Goal: Information Seeking & Learning: Learn about a topic

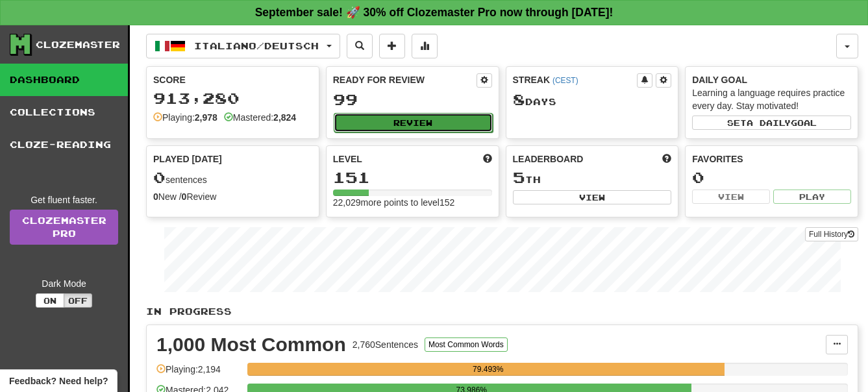
click at [432, 121] on button "Review" at bounding box center [413, 122] width 159 height 19
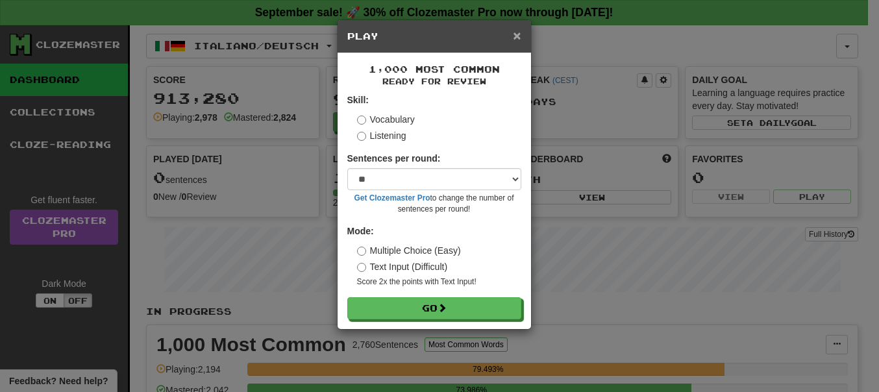
click at [516, 34] on span "×" at bounding box center [517, 35] width 8 height 15
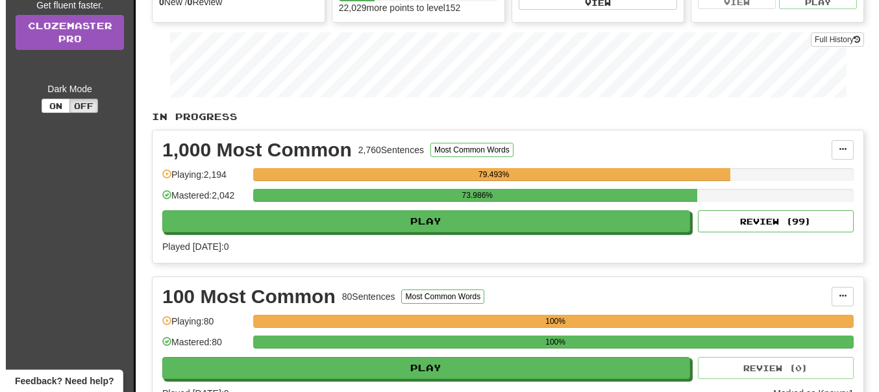
scroll to position [199, 0]
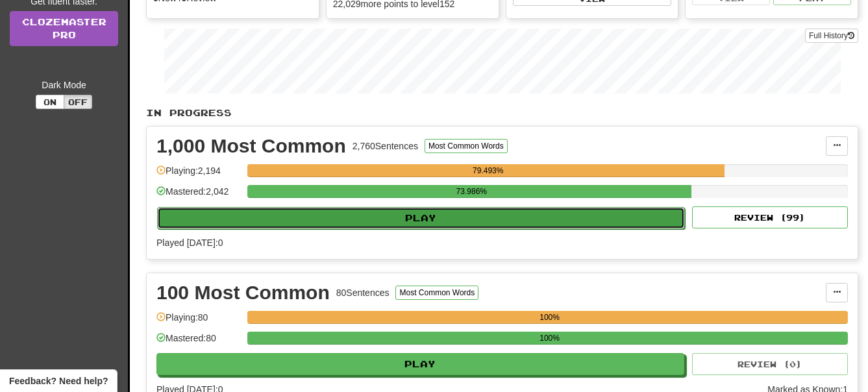
click at [428, 215] on button "Play" at bounding box center [421, 218] width 528 height 22
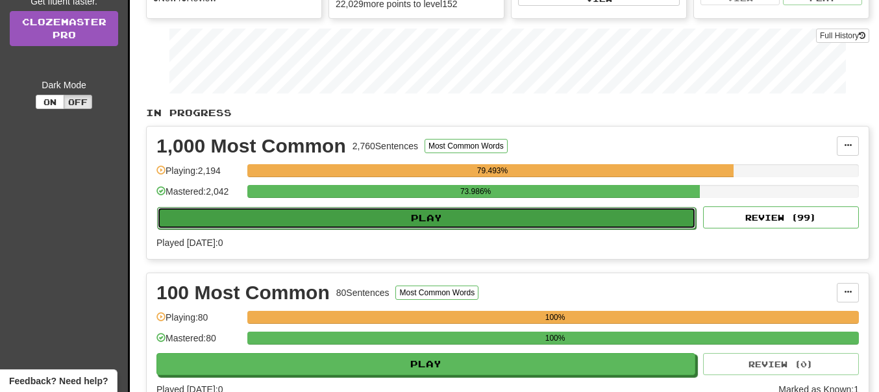
select select "**"
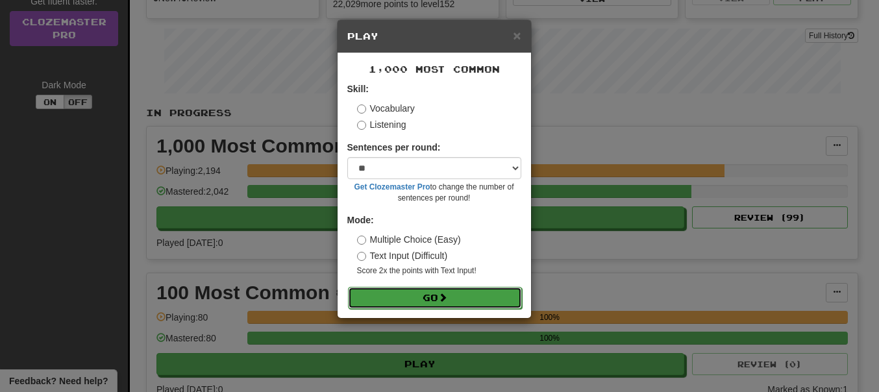
click at [429, 291] on button "Go" at bounding box center [435, 298] width 174 height 22
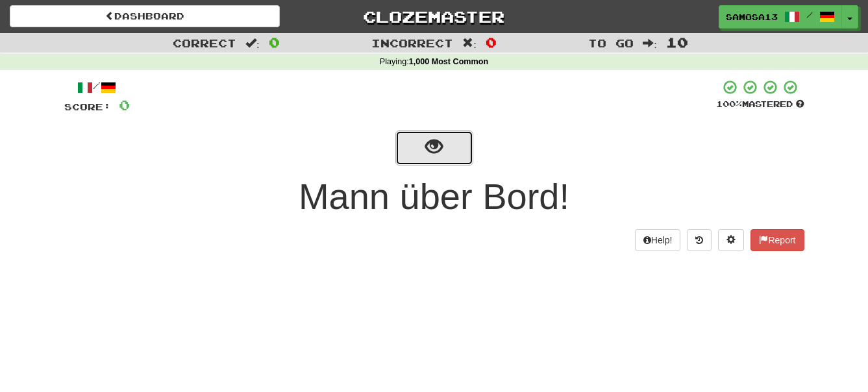
click at [430, 150] on span "show sentence" at bounding box center [434, 147] width 18 height 18
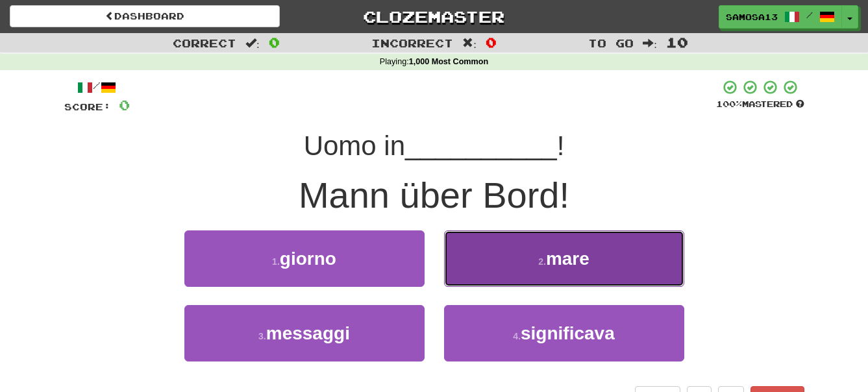
click at [588, 253] on span "mare" at bounding box center [567, 259] width 43 height 20
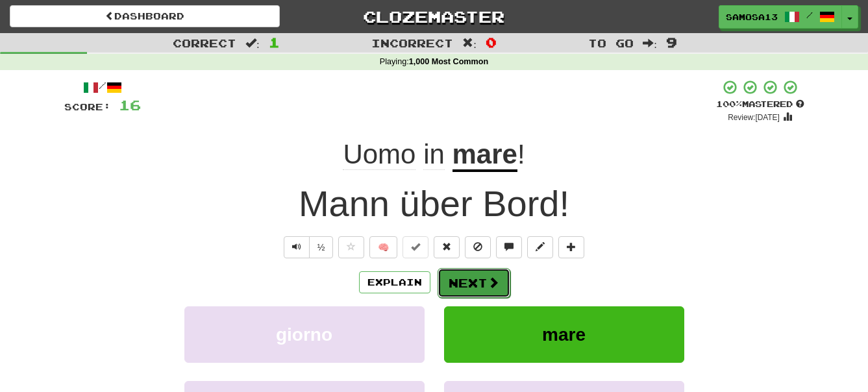
click at [467, 280] on button "Next" at bounding box center [473, 283] width 73 height 30
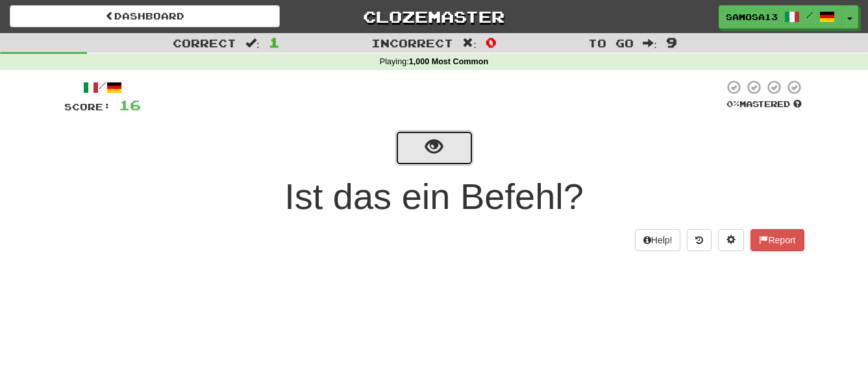
click at [423, 138] on button "show sentence" at bounding box center [434, 147] width 78 height 35
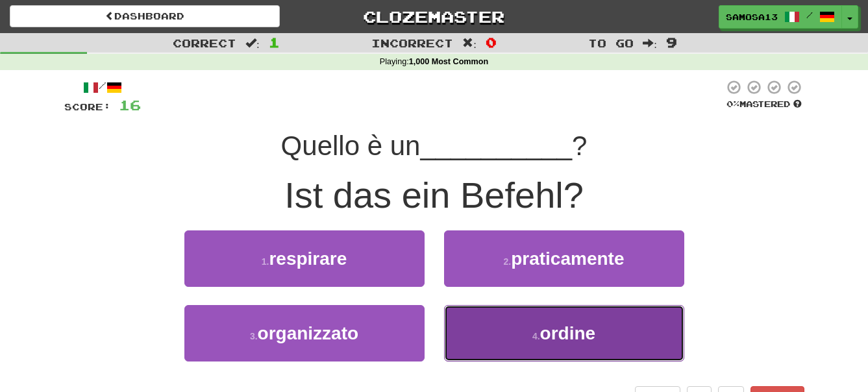
click at [580, 337] on span "ordine" at bounding box center [568, 333] width 56 height 20
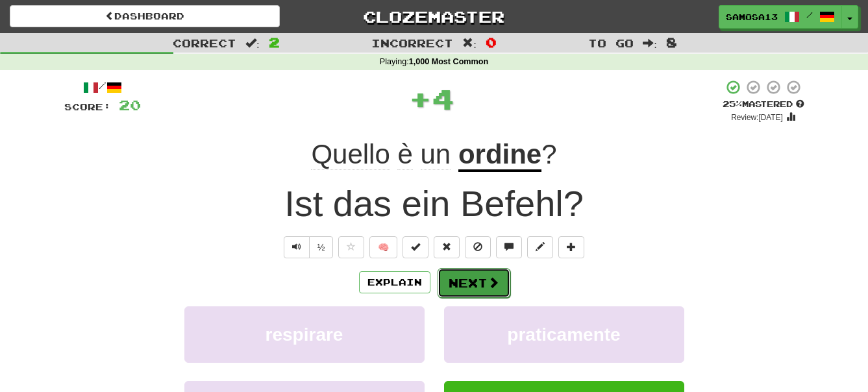
click at [474, 286] on button "Next" at bounding box center [473, 283] width 73 height 30
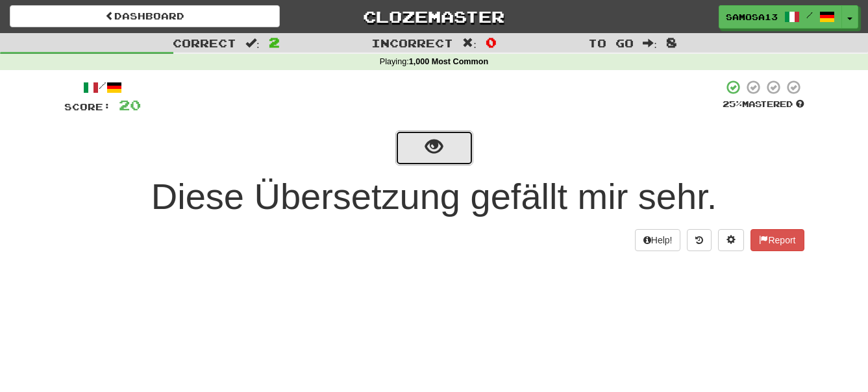
click at [419, 148] on button "show sentence" at bounding box center [434, 147] width 78 height 35
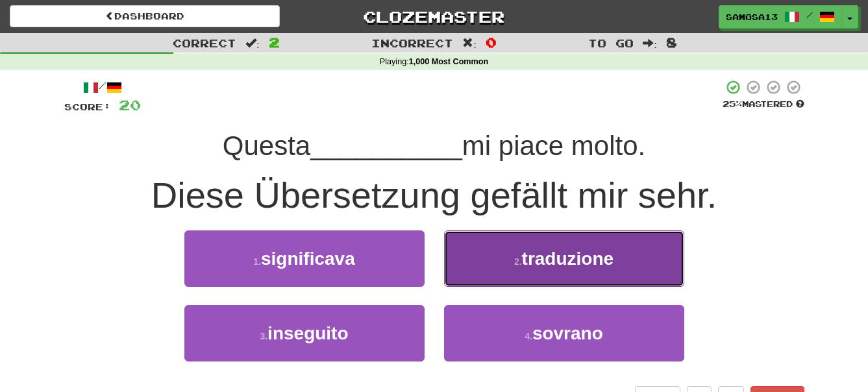
click at [552, 258] on span "traduzione" at bounding box center [568, 259] width 92 height 20
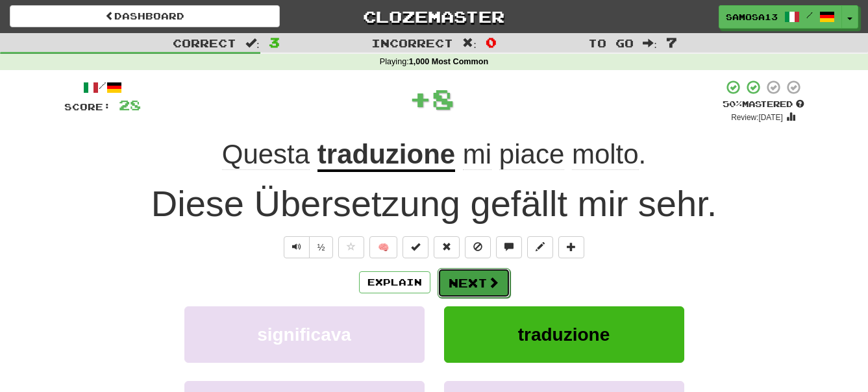
click at [472, 289] on button "Next" at bounding box center [473, 283] width 73 height 30
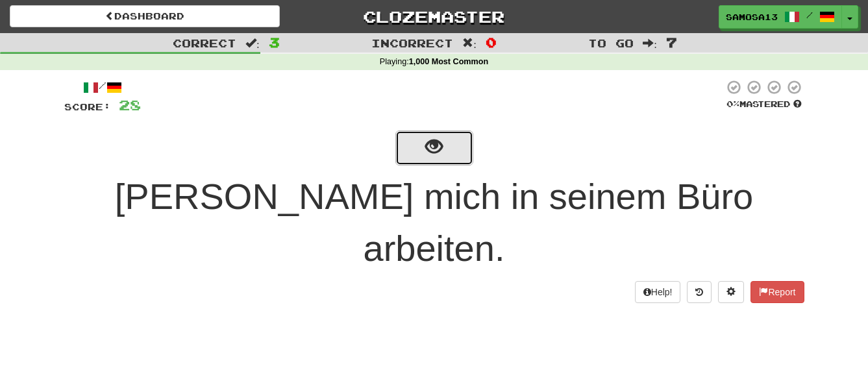
click at [445, 156] on button "show sentence" at bounding box center [434, 147] width 78 height 35
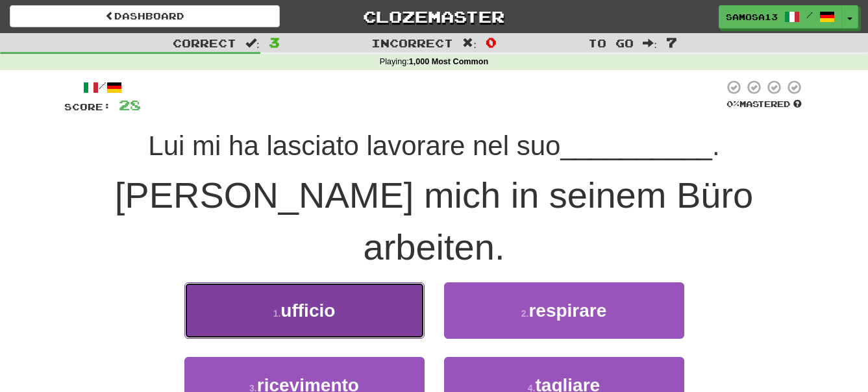
click at [339, 282] on button "1 . ufficio" at bounding box center [304, 310] width 240 height 56
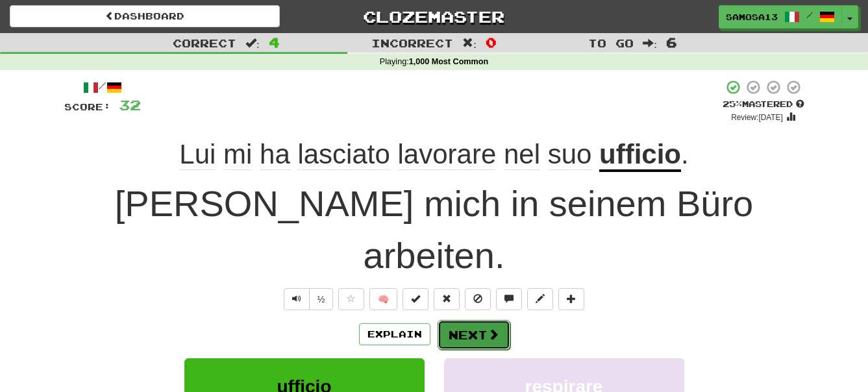
click at [484, 320] on button "Next" at bounding box center [473, 335] width 73 height 30
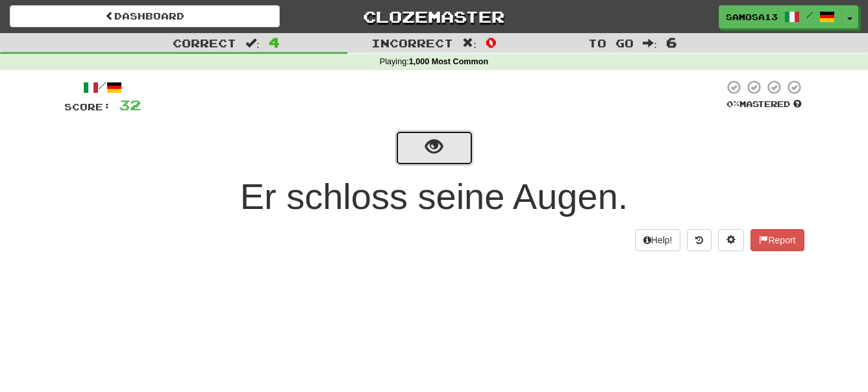
click at [426, 156] on span "show sentence" at bounding box center [434, 147] width 18 height 18
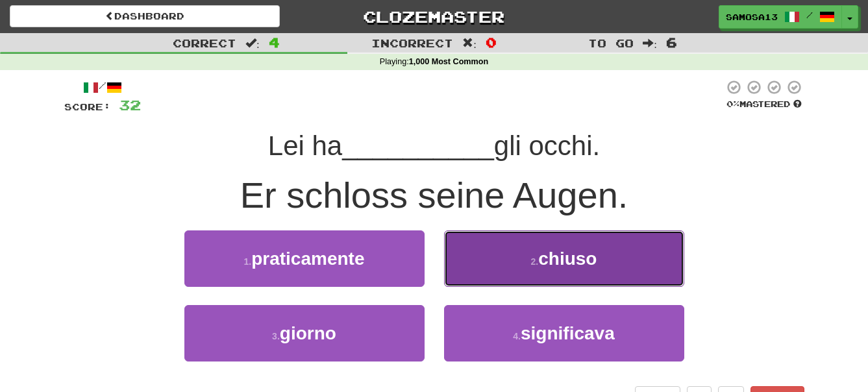
click at [574, 265] on span "chiuso" at bounding box center [567, 259] width 58 height 20
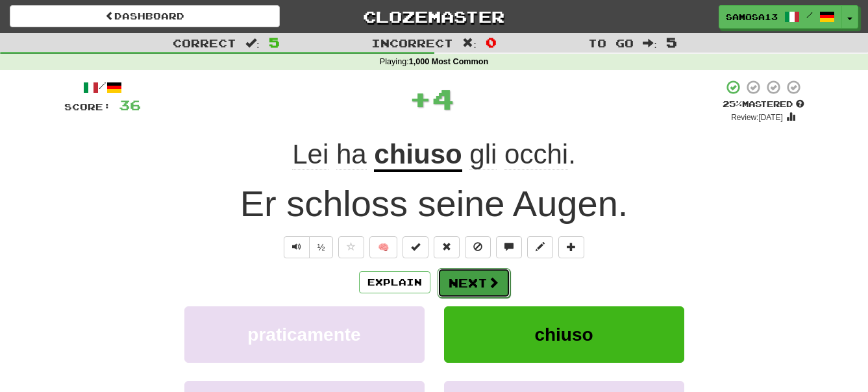
click at [474, 284] on button "Next" at bounding box center [473, 283] width 73 height 30
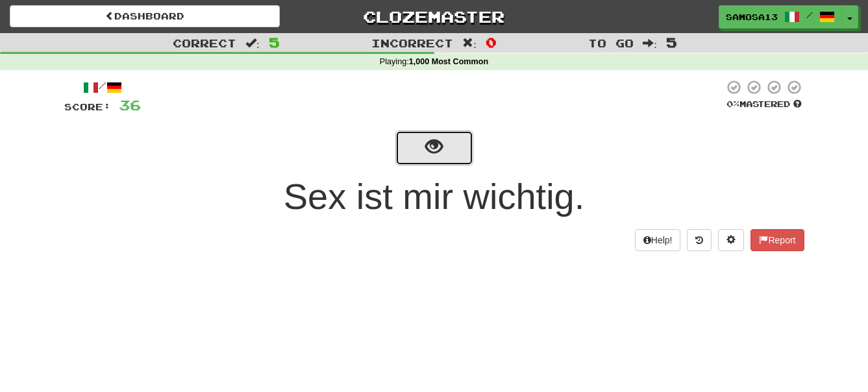
click at [456, 153] on button "show sentence" at bounding box center [434, 147] width 78 height 35
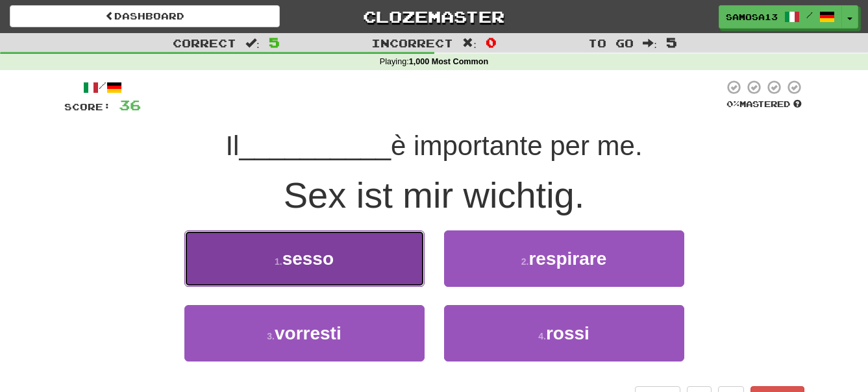
click at [352, 263] on button "1 . sesso" at bounding box center [304, 258] width 240 height 56
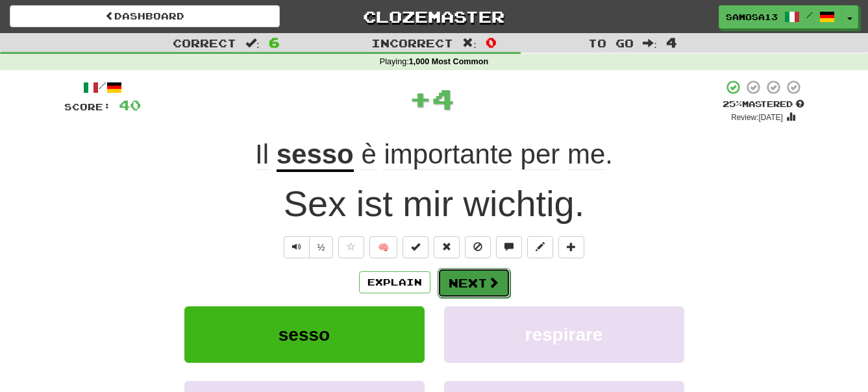
click at [465, 278] on button "Next" at bounding box center [473, 283] width 73 height 30
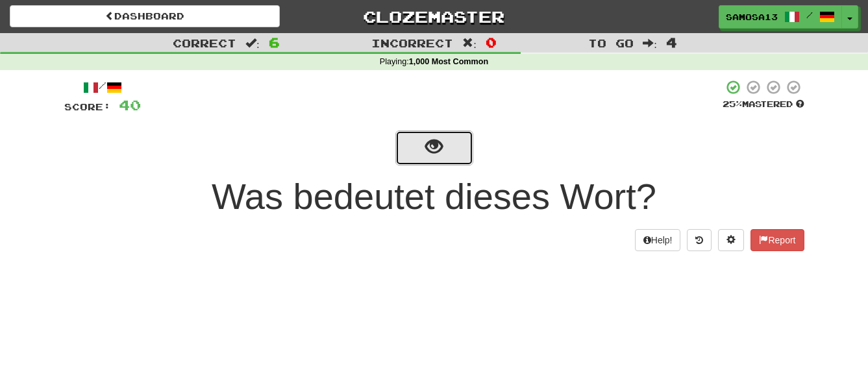
click at [427, 156] on span "show sentence" at bounding box center [434, 147] width 18 height 18
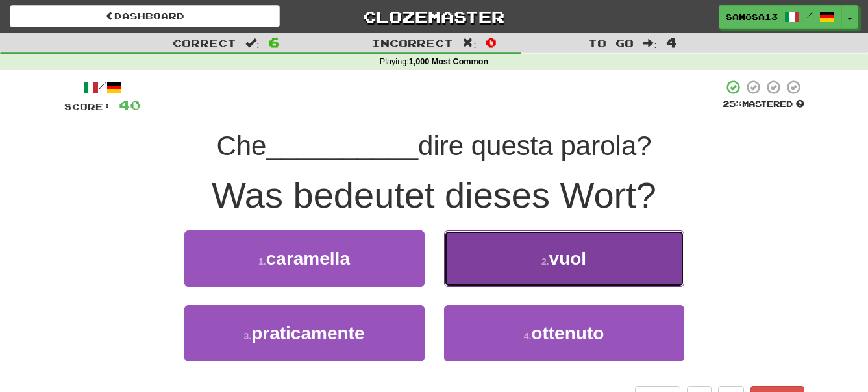
click at [578, 254] on span "vuol" at bounding box center [568, 259] width 38 height 20
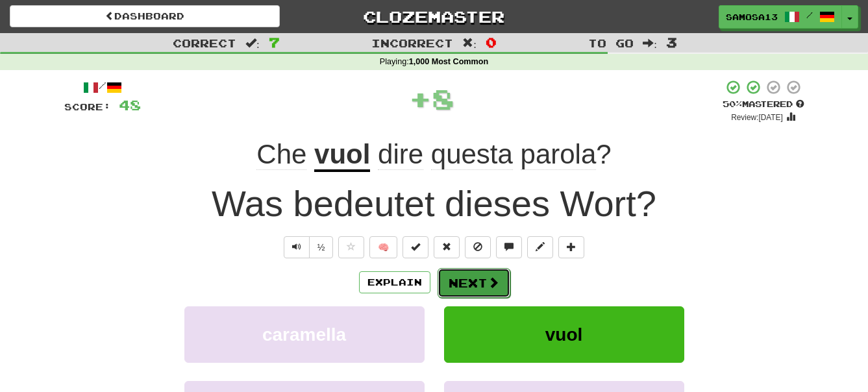
click at [465, 274] on button "Next" at bounding box center [473, 283] width 73 height 30
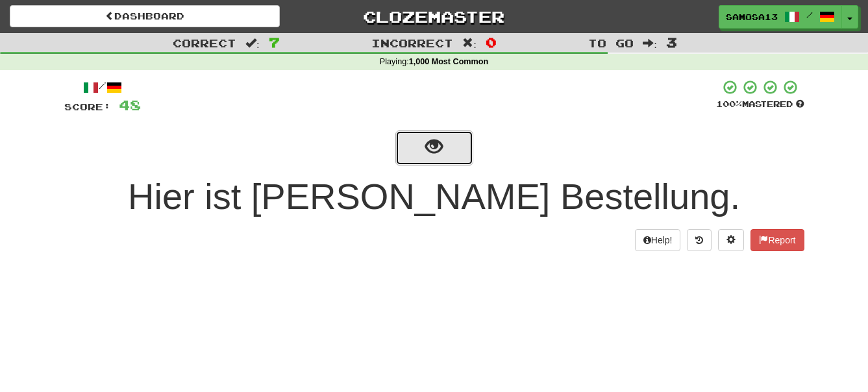
click at [428, 153] on span "show sentence" at bounding box center [434, 147] width 18 height 18
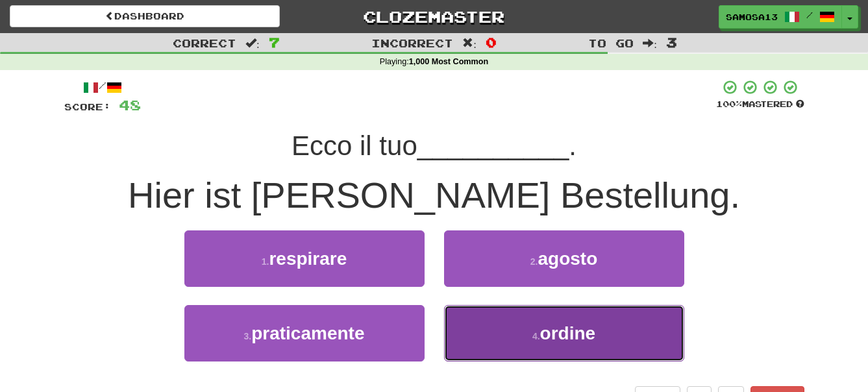
click at [561, 337] on span "ordine" at bounding box center [568, 333] width 56 height 20
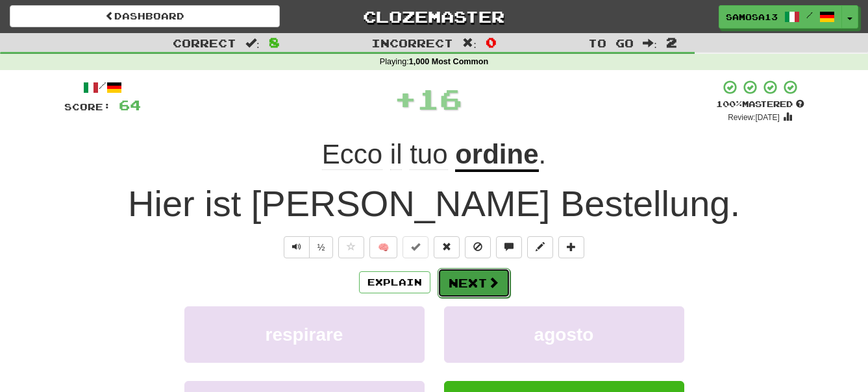
click at [470, 287] on button "Next" at bounding box center [473, 283] width 73 height 30
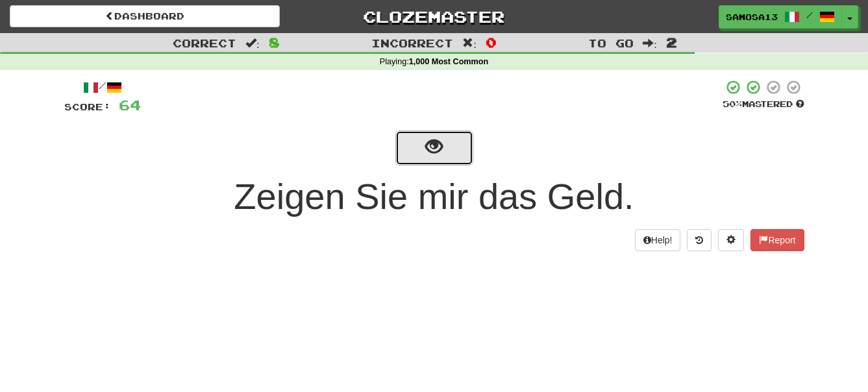
click at [434, 155] on span "show sentence" at bounding box center [434, 147] width 18 height 18
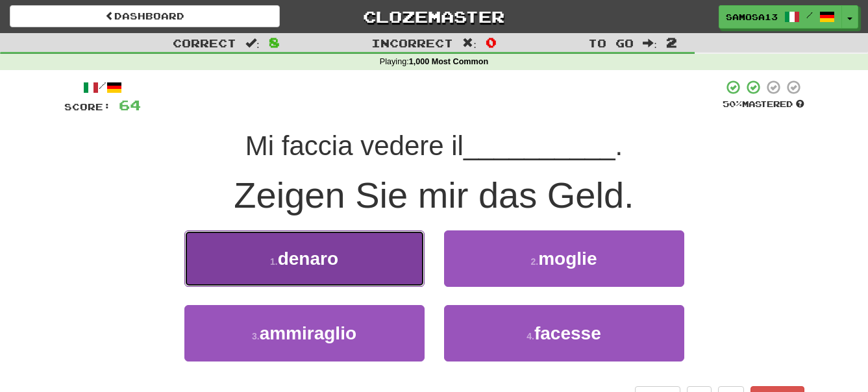
click at [321, 254] on span "denaro" at bounding box center [308, 259] width 60 height 20
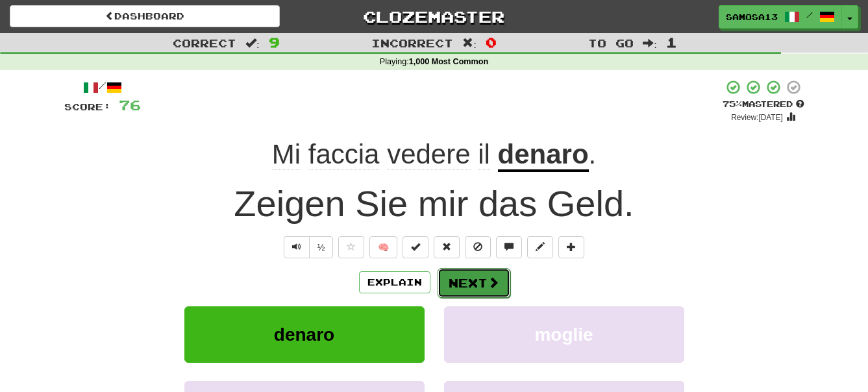
click at [461, 280] on button "Next" at bounding box center [473, 283] width 73 height 30
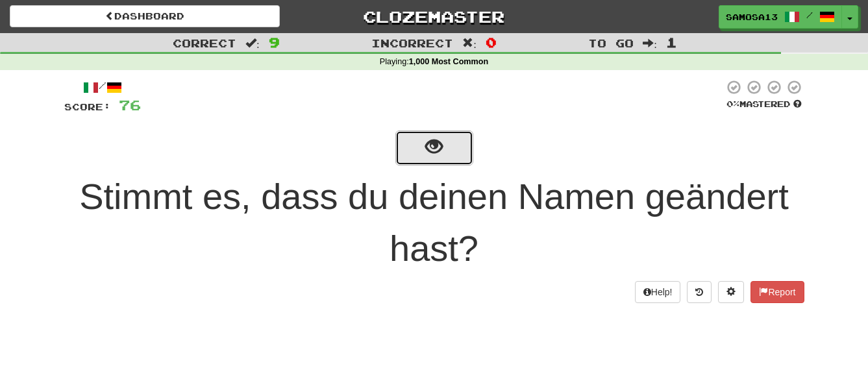
click at [439, 154] on span "show sentence" at bounding box center [434, 147] width 18 height 18
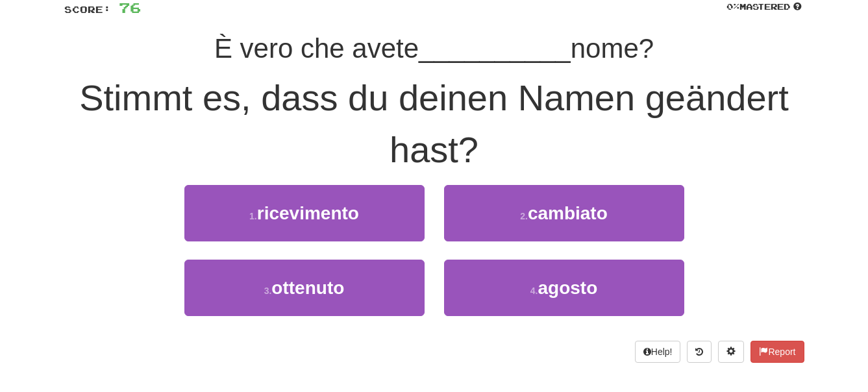
scroll to position [132, 0]
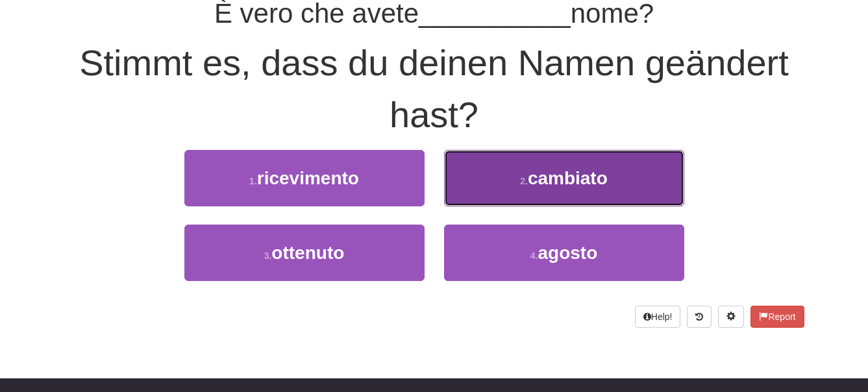
click at [591, 182] on span "cambiato" at bounding box center [568, 178] width 80 height 20
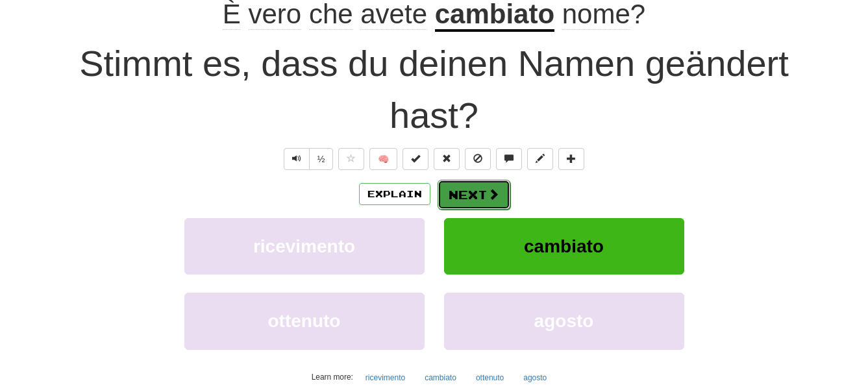
click at [482, 194] on button "Next" at bounding box center [473, 195] width 73 height 30
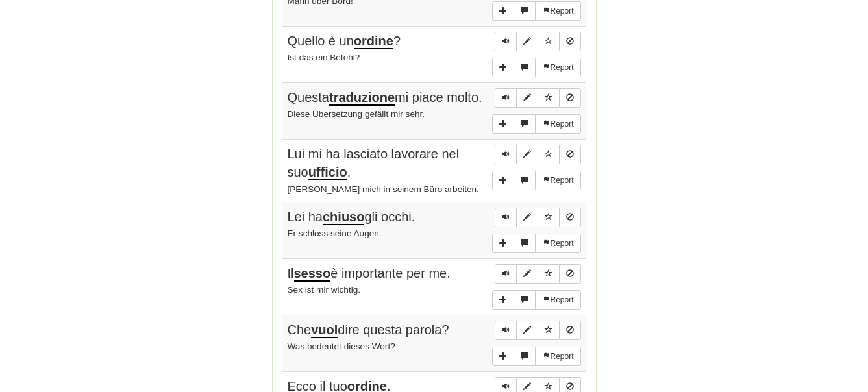
scroll to position [796, 0]
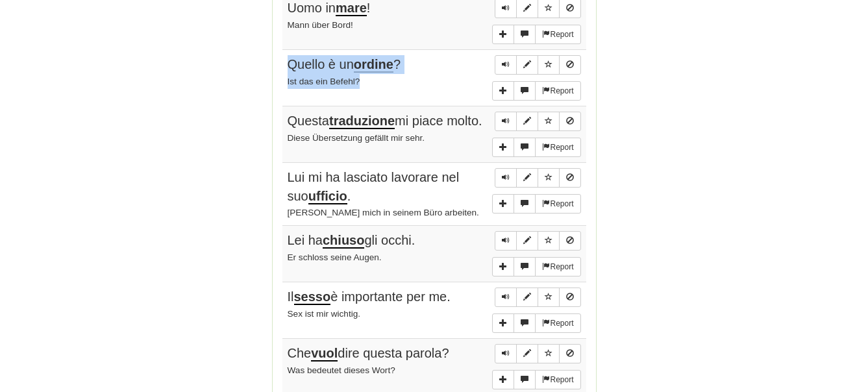
drag, startPoint x: 363, startPoint y: 78, endPoint x: 280, endPoint y: 56, distance: 85.8
copy td "Quello è un ordine ? Ist das ein Befehl?"
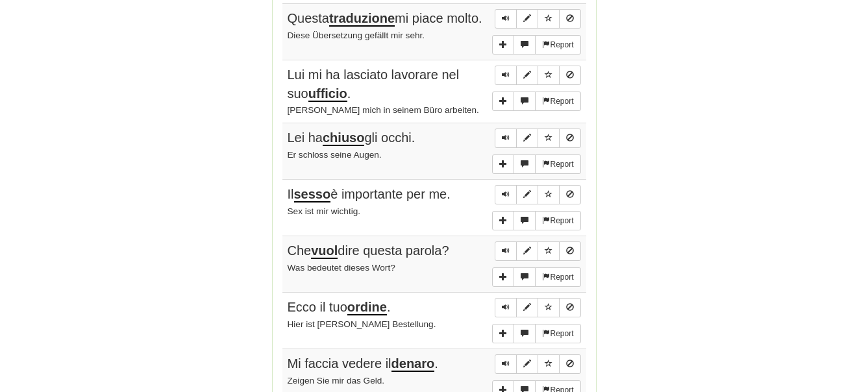
scroll to position [929, 0]
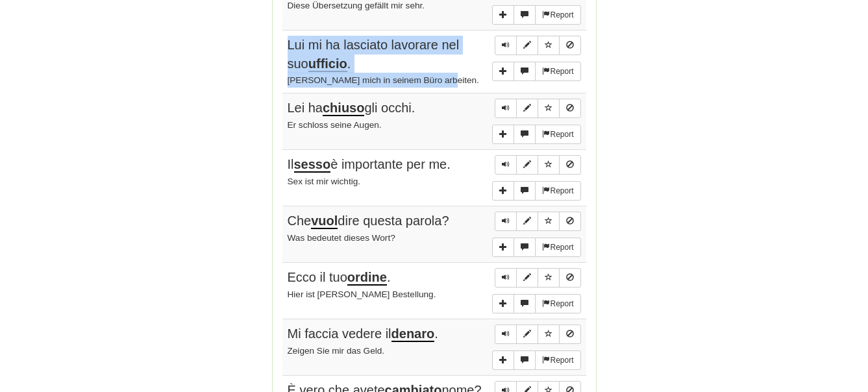
drag, startPoint x: 283, startPoint y: 49, endPoint x: 464, endPoint y: 87, distance: 184.9
click at [464, 87] on td "Report Lui mi ha lasciato lavorare nel suo ufficio . Er ließ mich in seinem Bür…" at bounding box center [434, 62] width 304 height 63
copy td "Lui mi ha lasciato lavorare nel suo ufficio . Er ließ mich in seinem Büro arbei…"
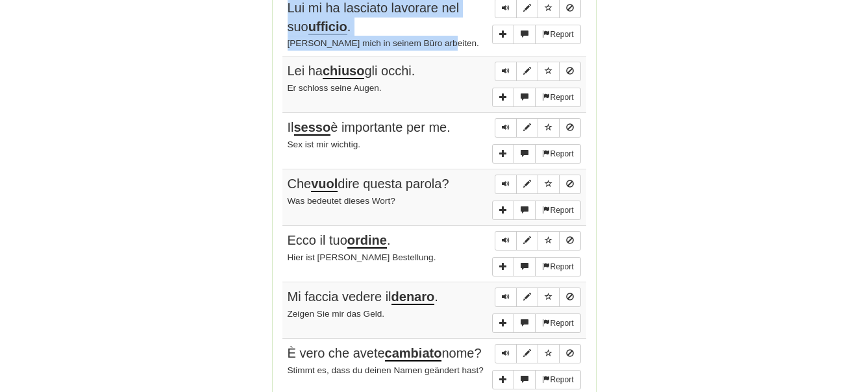
scroll to position [995, 0]
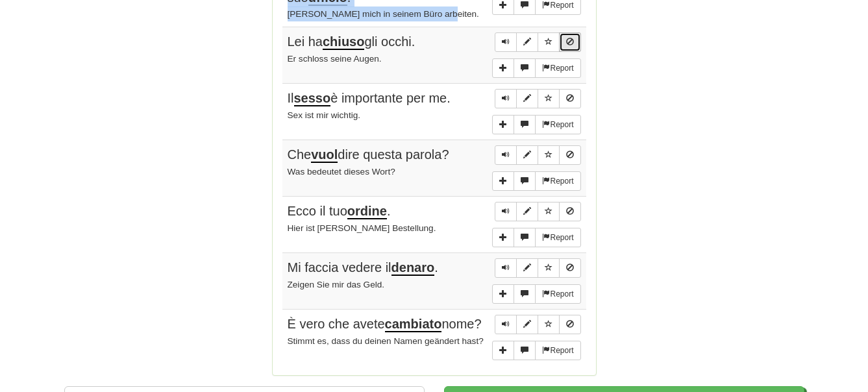
click at [572, 45] on span "Sentence controls" at bounding box center [570, 42] width 8 height 8
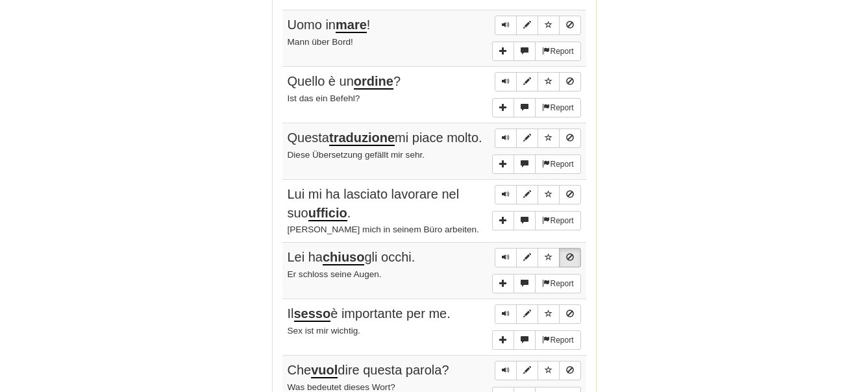
scroll to position [796, 0]
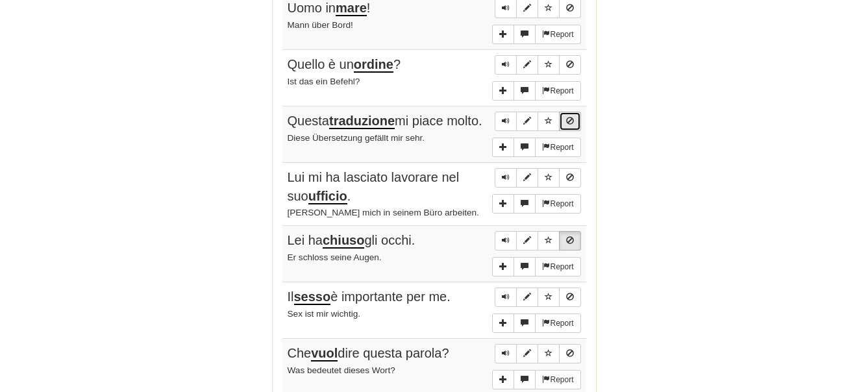
click at [571, 121] on span "Sentence controls" at bounding box center [570, 121] width 8 height 8
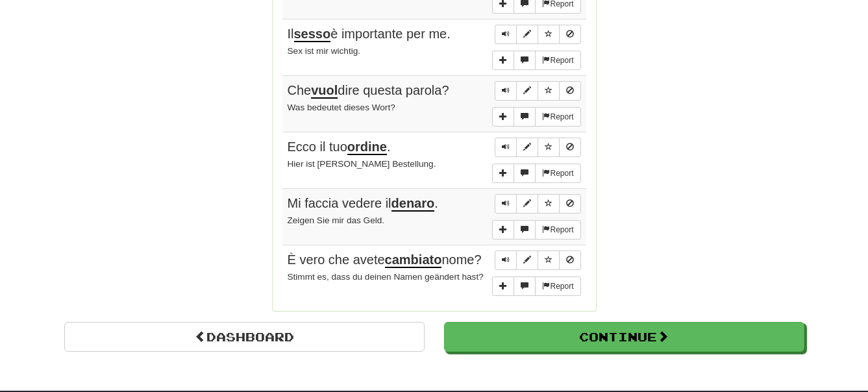
scroll to position [1061, 0]
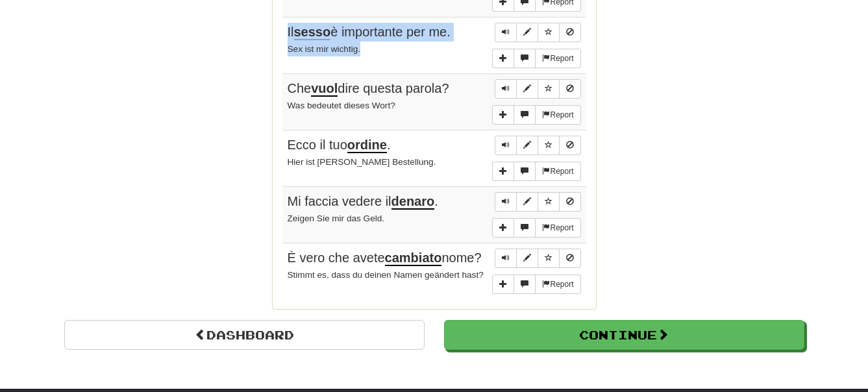
drag, startPoint x: 371, startPoint y: 57, endPoint x: 281, endPoint y: 32, distance: 92.9
copy td "Il sesso è importante per me. Sex ist mir wichtig."
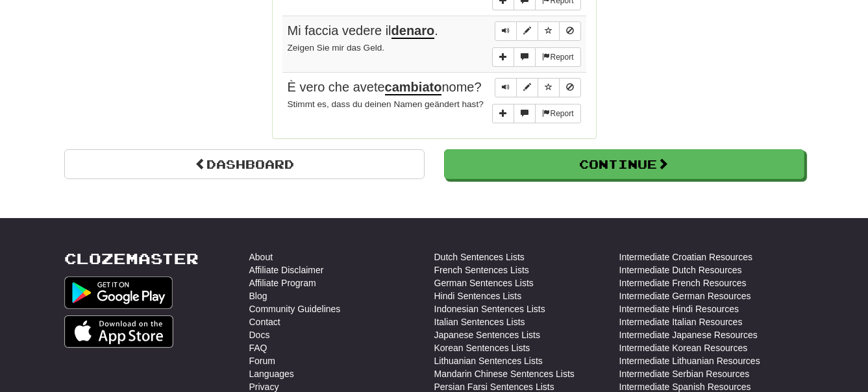
scroll to position [1260, 0]
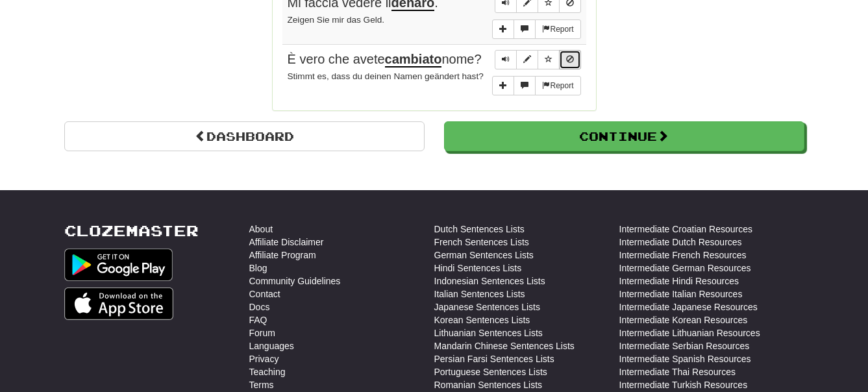
click at [571, 61] on button "Sentence controls" at bounding box center [570, 59] width 22 height 19
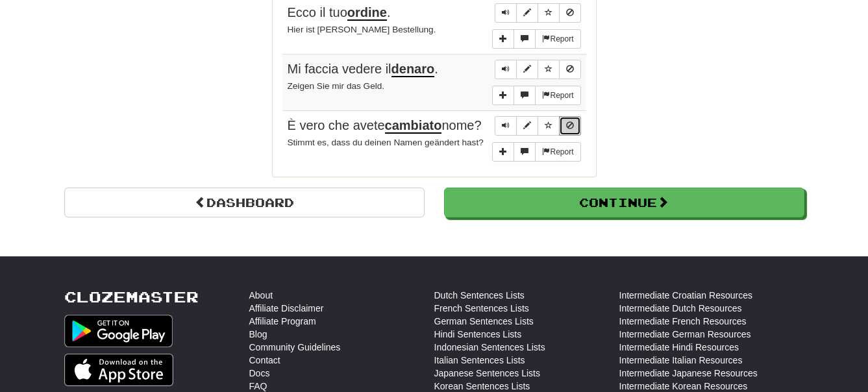
scroll to position [1127, 0]
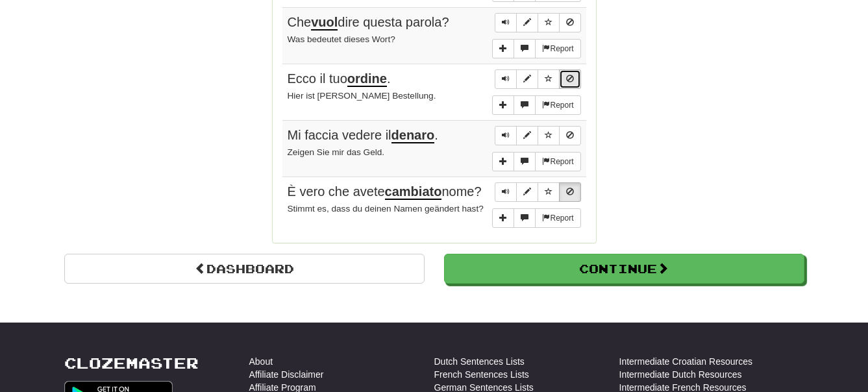
click at [570, 82] on span "Sentence controls" at bounding box center [570, 79] width 8 height 8
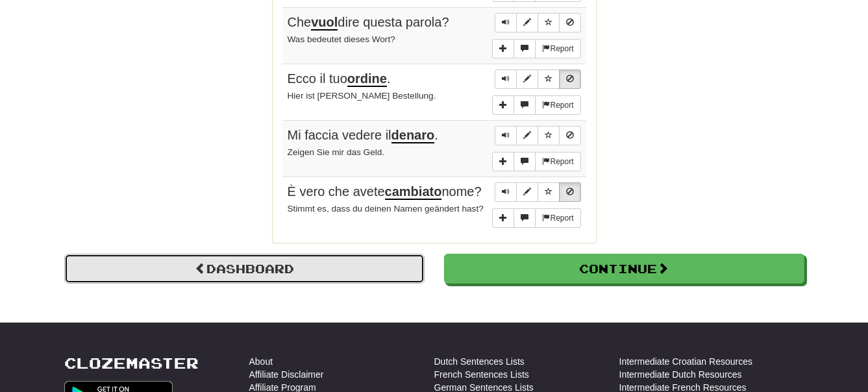
click at [284, 284] on link "Dashboard" at bounding box center [244, 269] width 360 height 30
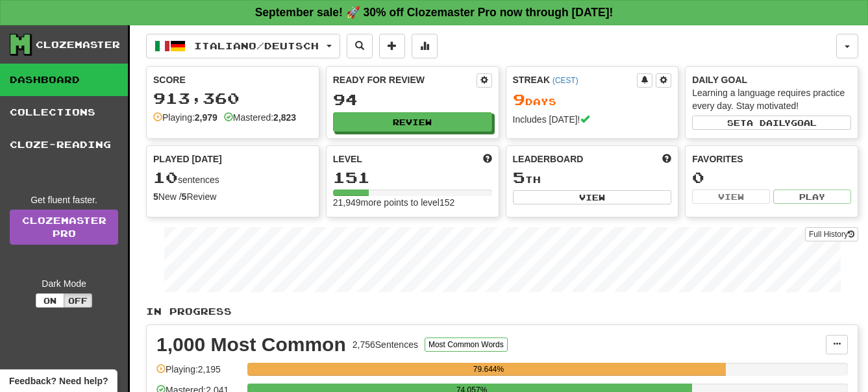
scroll to position [66, 0]
